Goal: Information Seeking & Learning: Learn about a topic

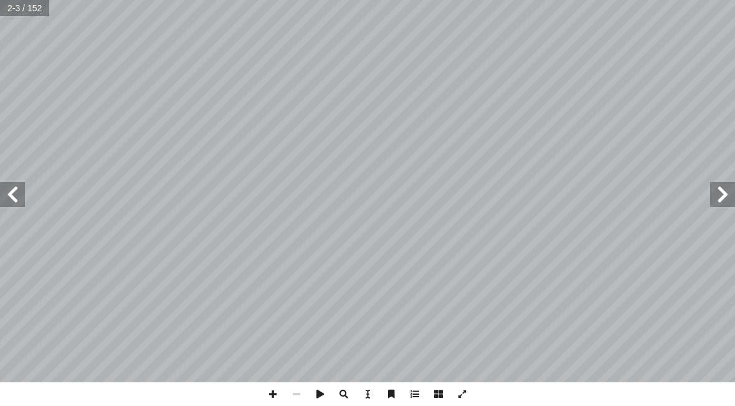
click at [11, 190] on span at bounding box center [12, 194] width 25 height 25
click at [21, 205] on span at bounding box center [12, 194] width 25 height 25
click at [11, 193] on span at bounding box center [12, 194] width 25 height 25
click at [11, 204] on span at bounding box center [12, 194] width 25 height 25
click at [21, 199] on span at bounding box center [12, 194] width 25 height 25
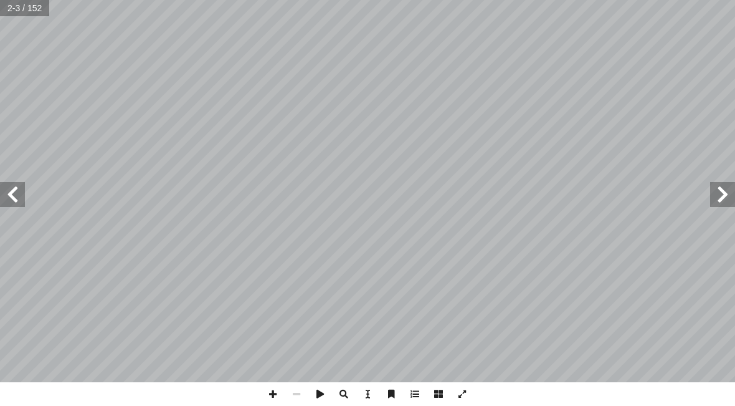
click at [16, 201] on span at bounding box center [12, 194] width 25 height 25
click at [14, 202] on span at bounding box center [12, 194] width 25 height 25
click at [11, 196] on span at bounding box center [12, 194] width 25 height 25
click at [9, 194] on span at bounding box center [12, 194] width 25 height 25
click at [16, 196] on span at bounding box center [12, 194] width 25 height 25
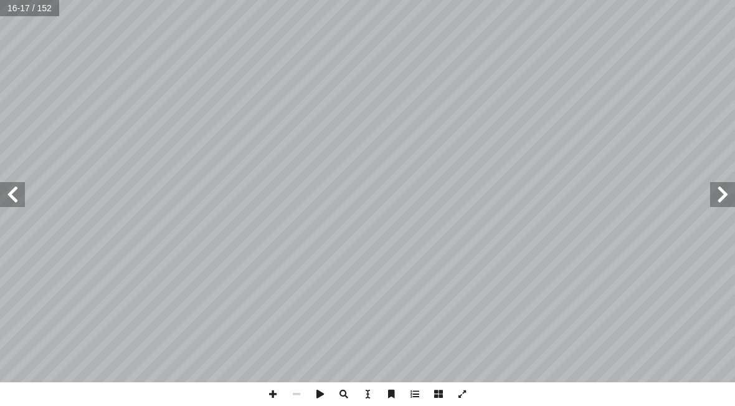
click at [22, 189] on span at bounding box center [12, 194] width 25 height 25
click at [16, 193] on span at bounding box center [12, 194] width 25 height 25
click at [21, 187] on span at bounding box center [12, 194] width 25 height 25
click at [22, 183] on span at bounding box center [12, 194] width 25 height 25
click at [18, 190] on span at bounding box center [12, 194] width 25 height 25
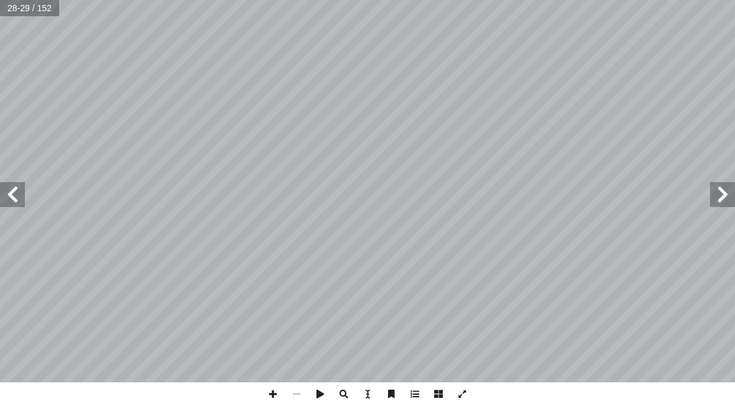
click at [713, 201] on span at bounding box center [722, 194] width 25 height 25
click at [713, 194] on span at bounding box center [722, 194] width 25 height 25
click at [713, 197] on span at bounding box center [722, 194] width 25 height 25
click at [12, 191] on span at bounding box center [12, 194] width 25 height 25
click at [13, 192] on span at bounding box center [12, 194] width 25 height 25
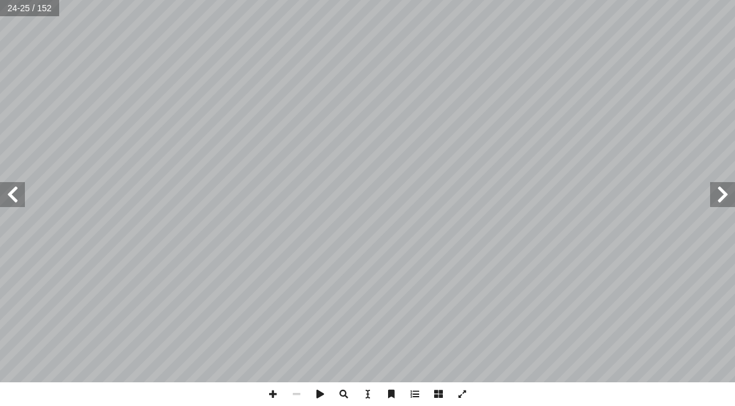
click at [8, 202] on span at bounding box center [12, 194] width 25 height 25
click at [718, 202] on span at bounding box center [722, 194] width 25 height 25
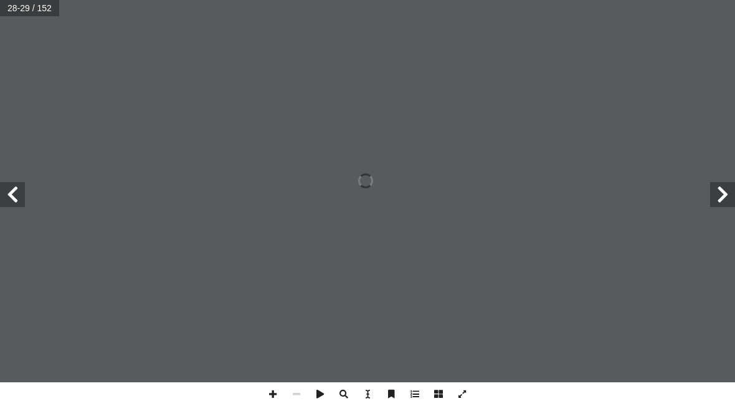
click at [712, 187] on span at bounding box center [722, 194] width 25 height 25
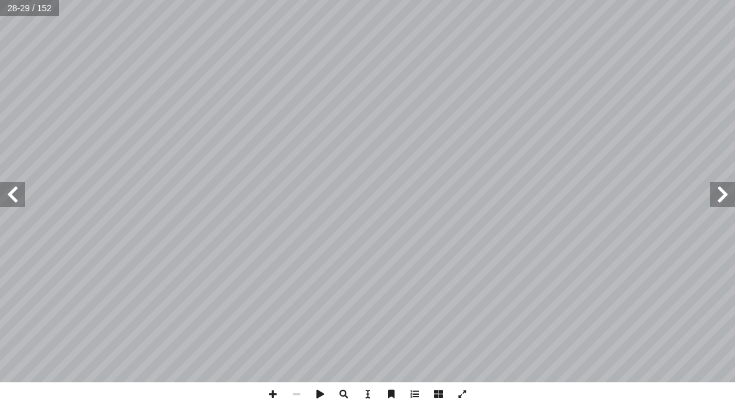
click at [718, 197] on span at bounding box center [722, 194] width 25 height 25
click at [715, 203] on span at bounding box center [722, 194] width 25 height 25
click at [721, 199] on span at bounding box center [722, 194] width 25 height 25
click at [19, 197] on span at bounding box center [12, 194] width 25 height 25
click at [12, 192] on span at bounding box center [12, 194] width 25 height 25
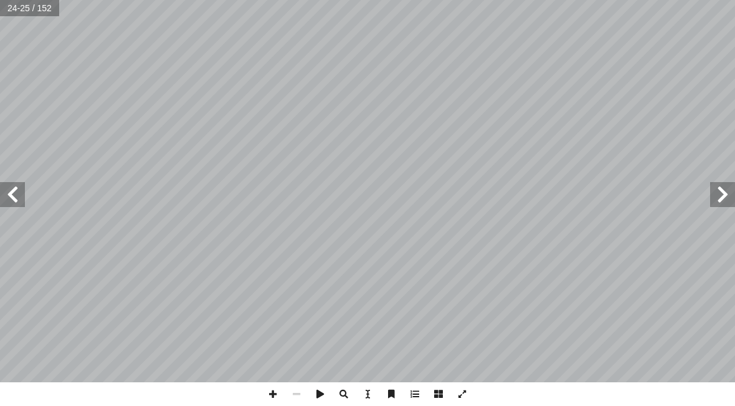
click at [711, 190] on span at bounding box center [722, 194] width 25 height 25
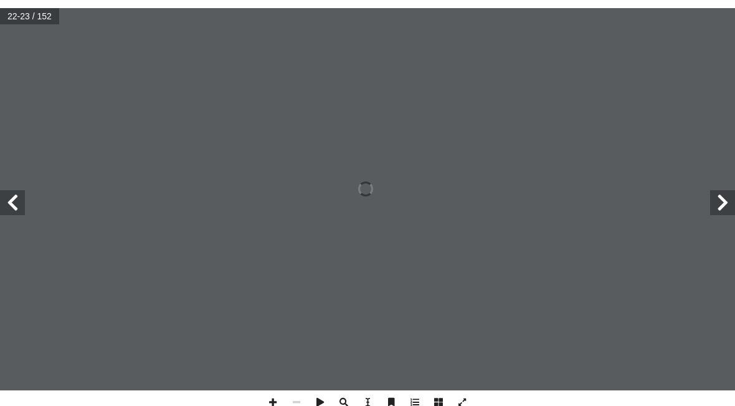
scroll to position [-19, 0]
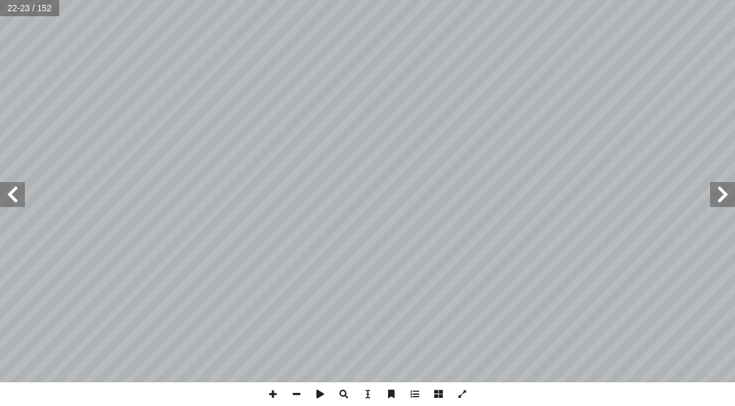
click at [24, 185] on span at bounding box center [12, 194] width 25 height 25
click at [24, 193] on span at bounding box center [12, 194] width 25 height 25
click at [10, 206] on span at bounding box center [12, 194] width 25 height 25
click at [10, 205] on span at bounding box center [12, 194] width 25 height 25
click at [19, 182] on span at bounding box center [12, 194] width 25 height 25
